Goal: Check status: Verify the current state of an ongoing process or item

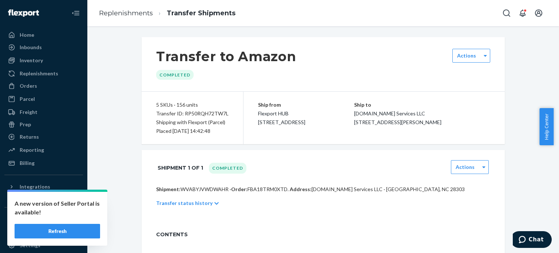
scroll to position [1443, 0]
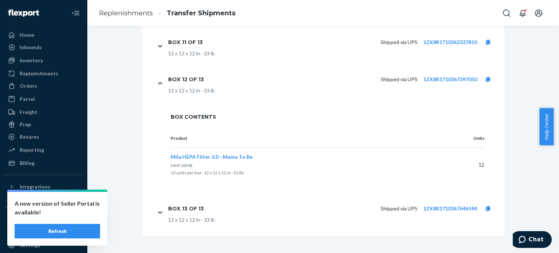
click at [65, 228] on button "Refresh" at bounding box center [57, 231] width 85 height 15
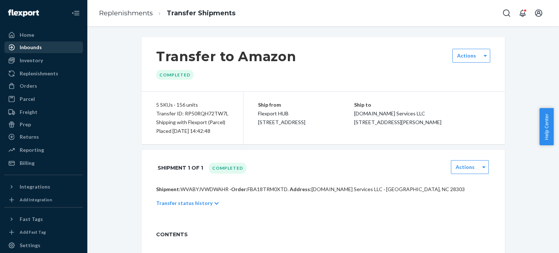
click at [47, 48] on div "Inbounds" at bounding box center [43, 47] width 77 height 10
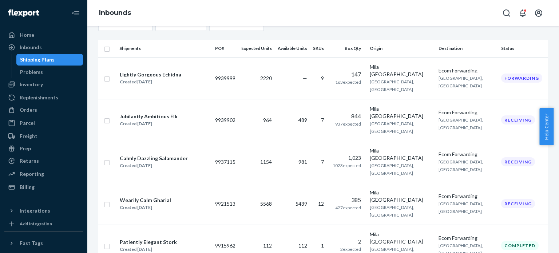
scroll to position [104, 0]
